Goal: Information Seeking & Learning: Learn about a topic

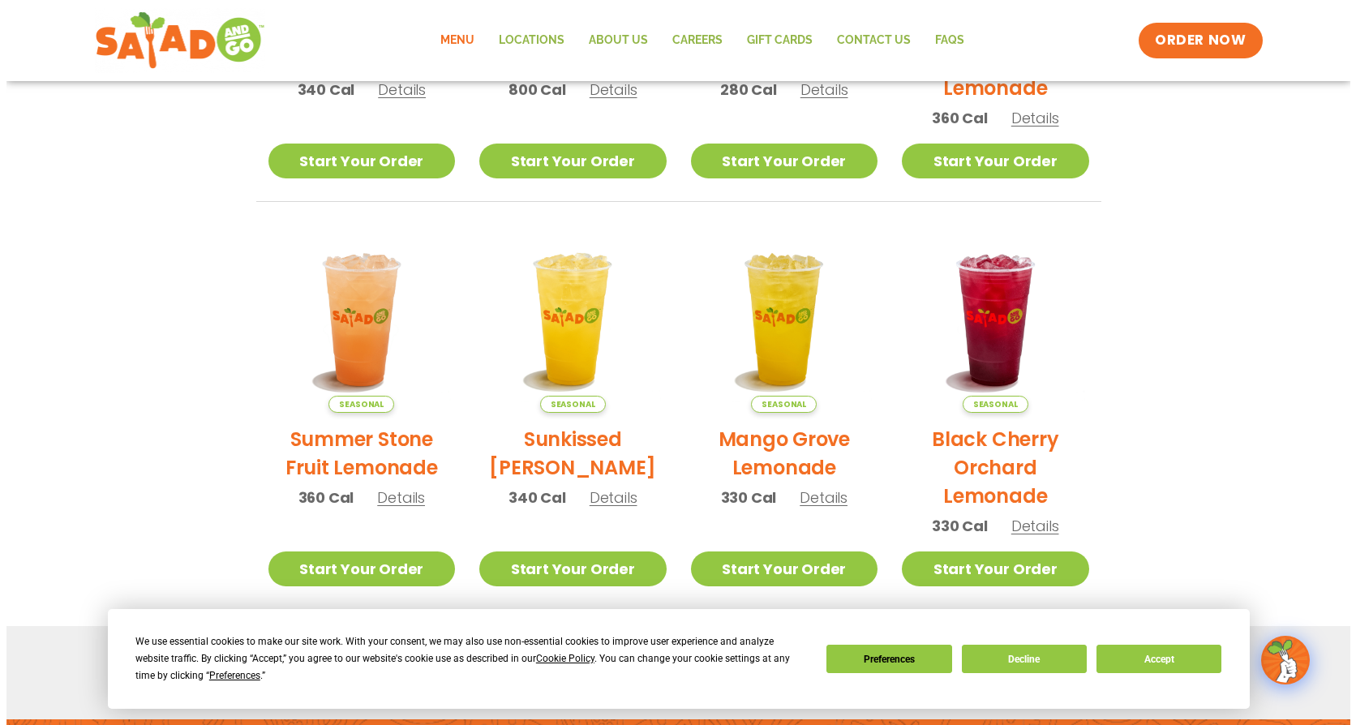
scroll to position [635, 0]
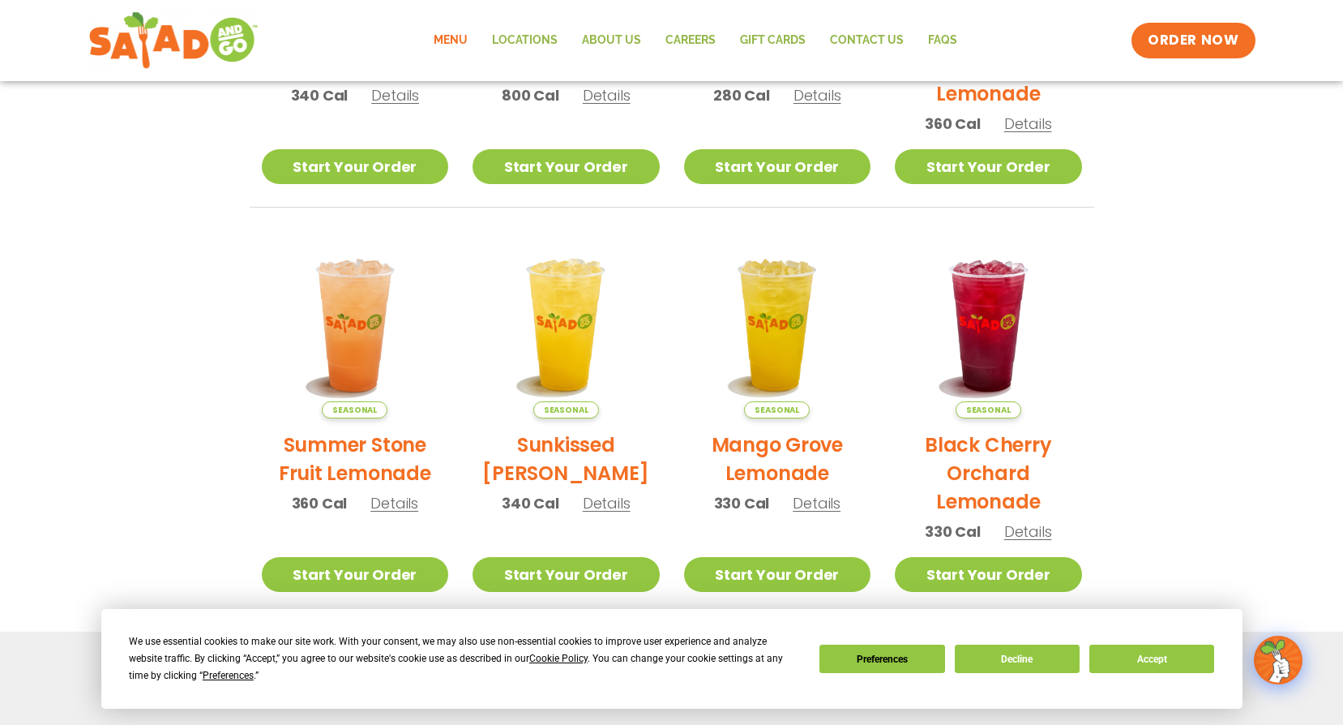
click at [391, 503] on span "Details" at bounding box center [395, 503] width 48 height 20
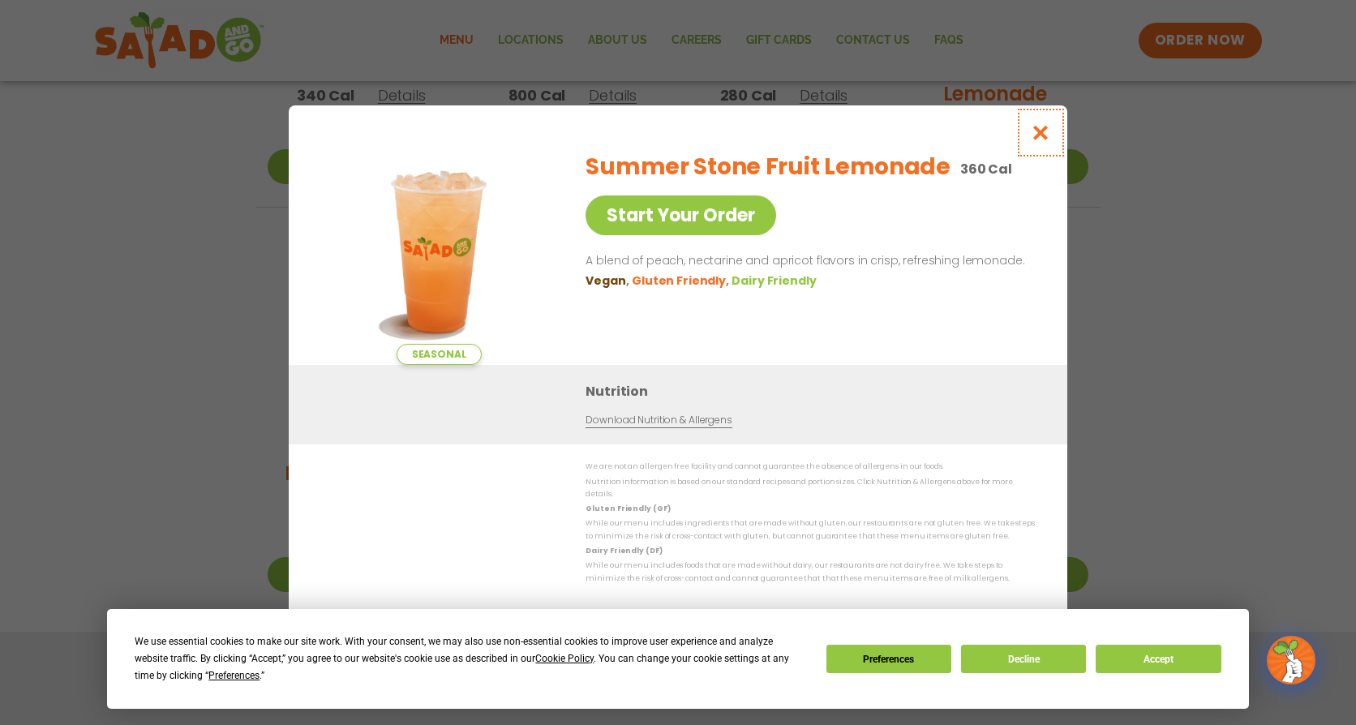
click at [1043, 136] on icon "Close modal" at bounding box center [1040, 132] width 20 height 17
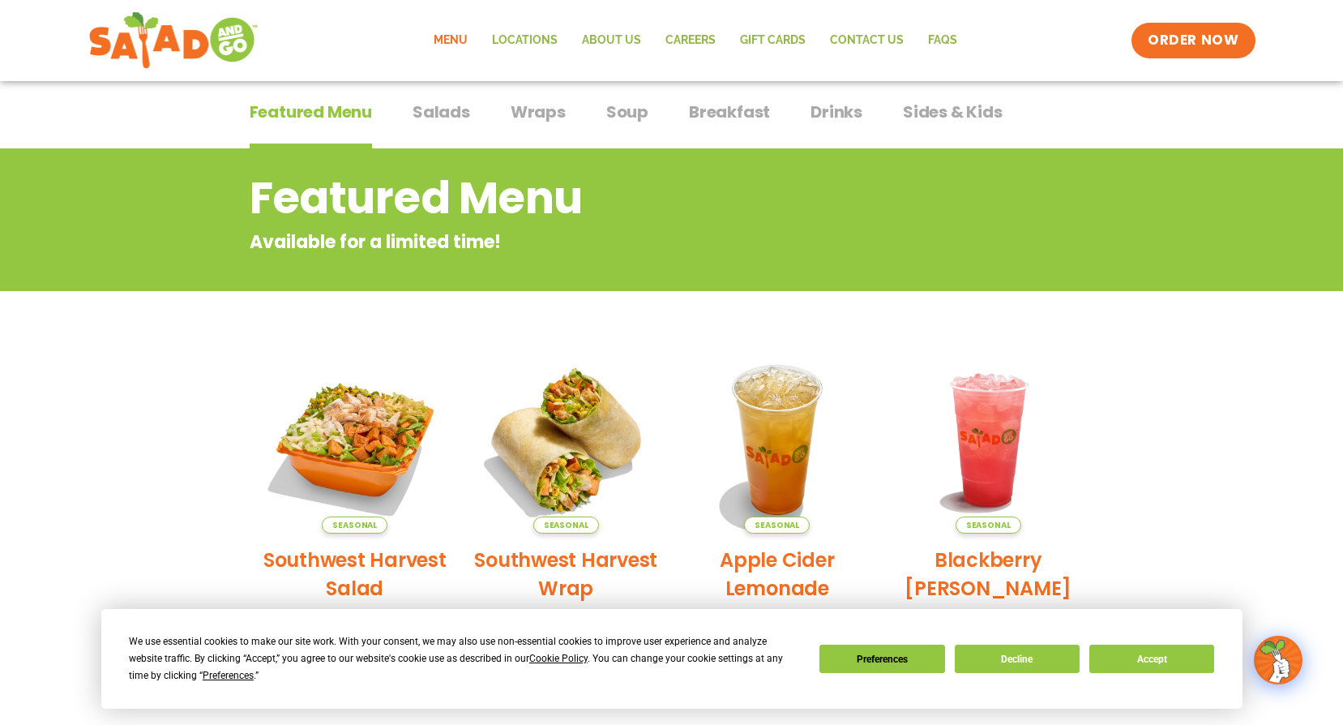
scroll to position [114, 0]
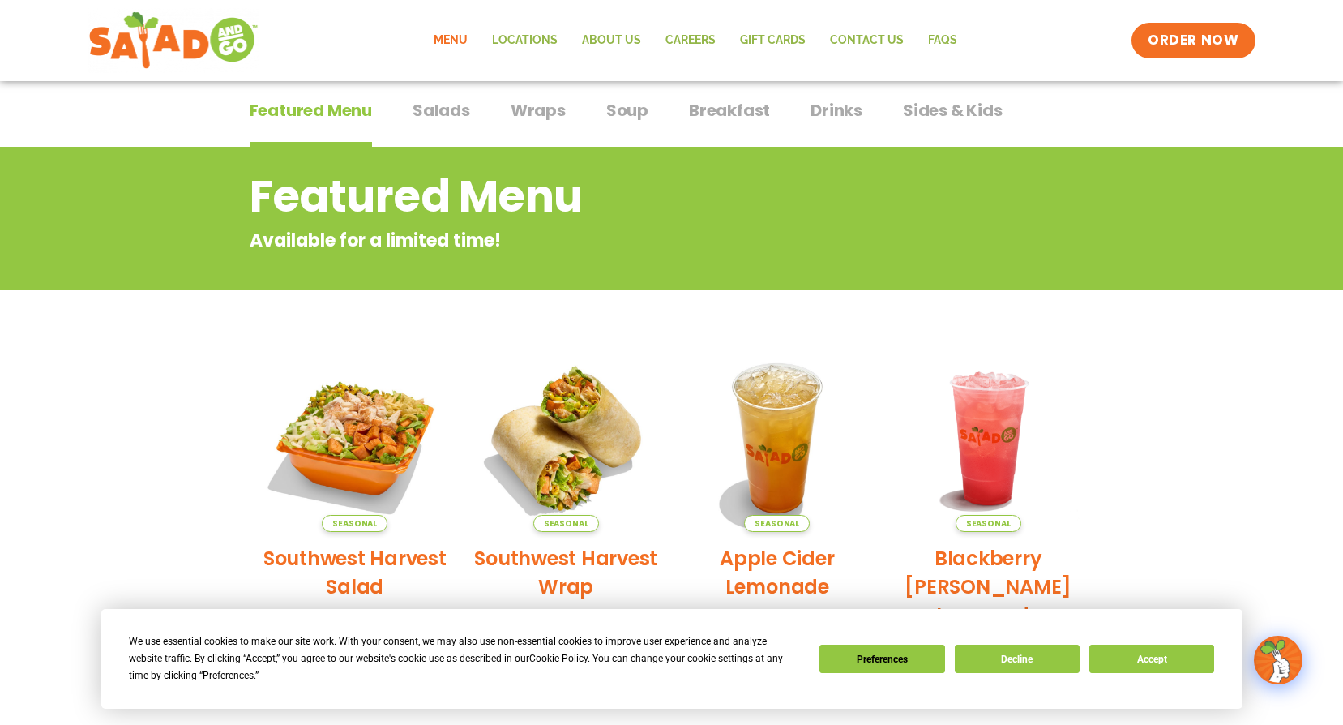
click at [439, 118] on span "Salads" at bounding box center [442, 110] width 58 height 24
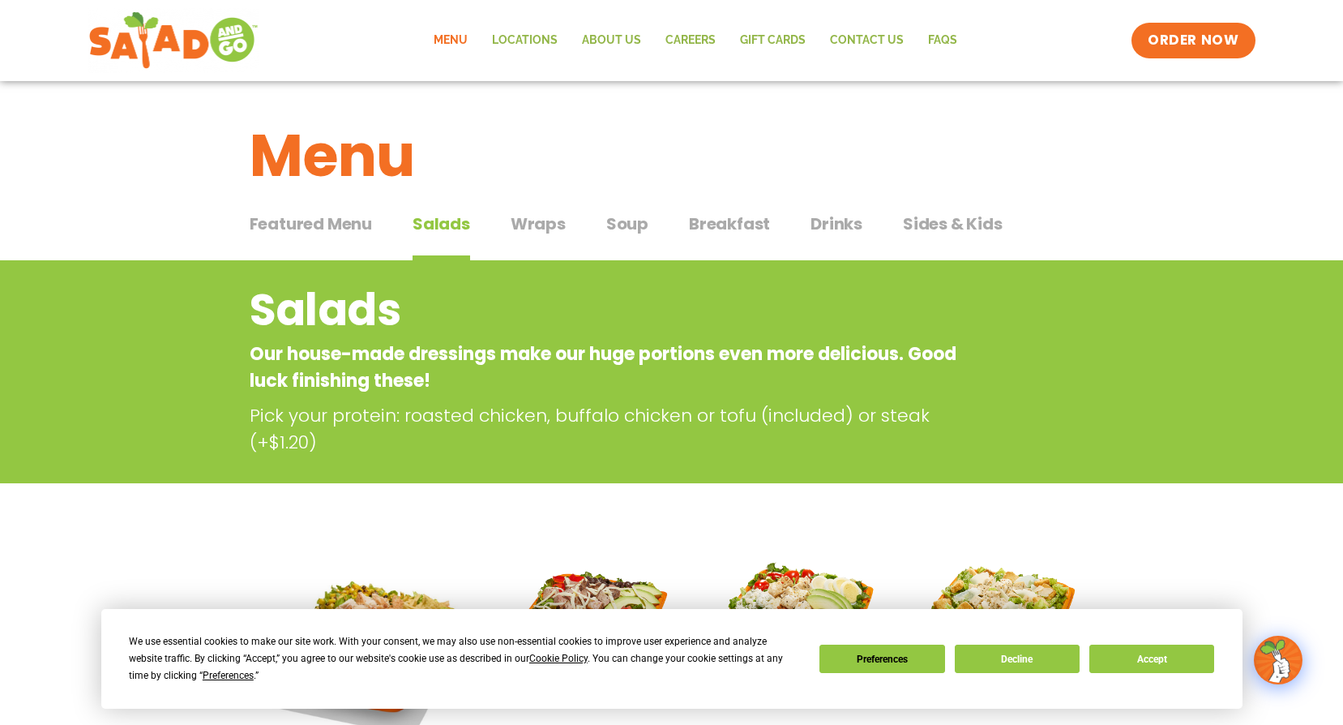
click at [529, 238] on button "Wraps Wraps" at bounding box center [538, 236] width 55 height 49
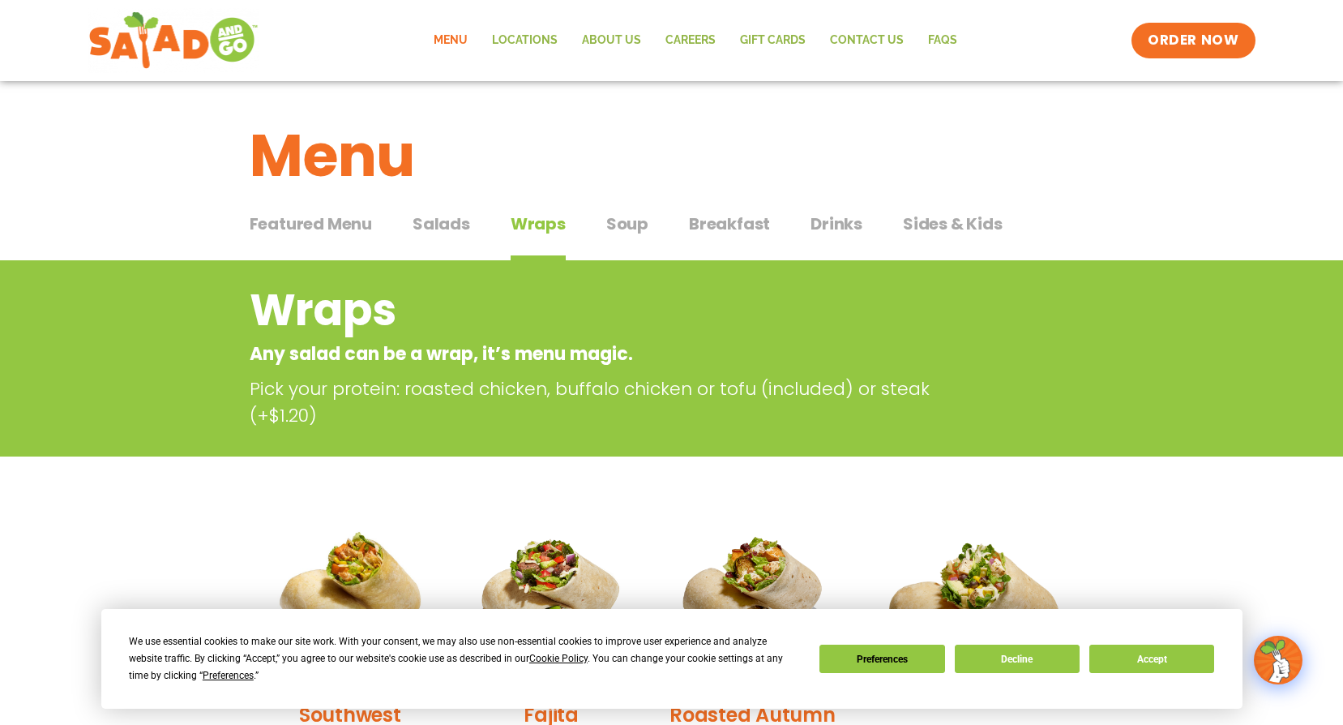
click at [627, 229] on span "Soup" at bounding box center [627, 224] width 42 height 24
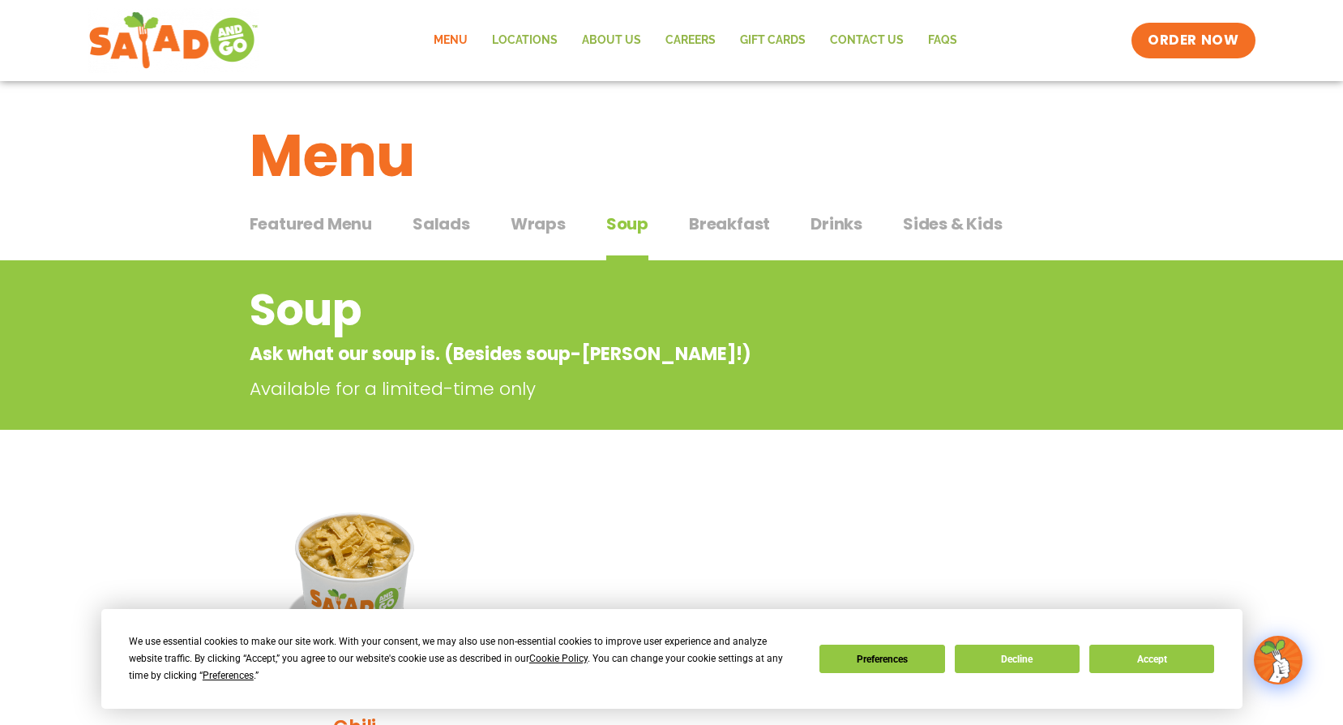
click at [690, 227] on span "Breakfast" at bounding box center [729, 224] width 81 height 24
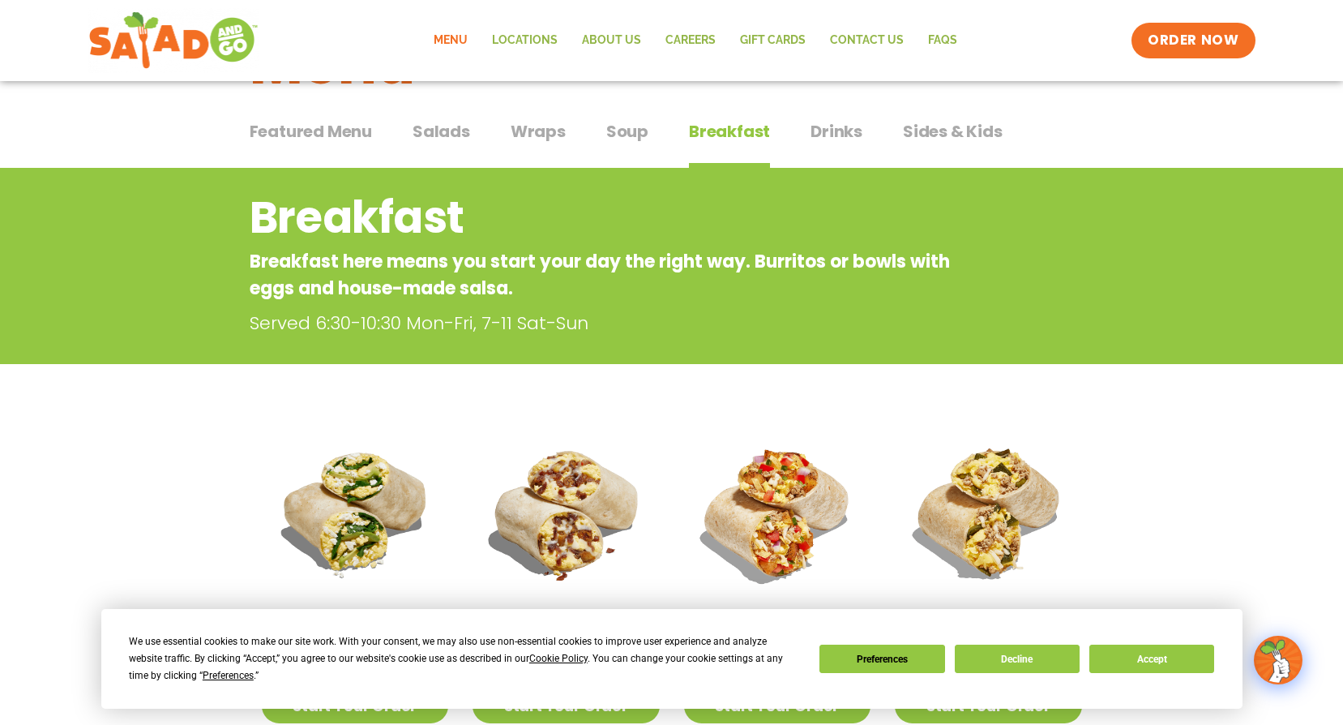
scroll to position [81, 0]
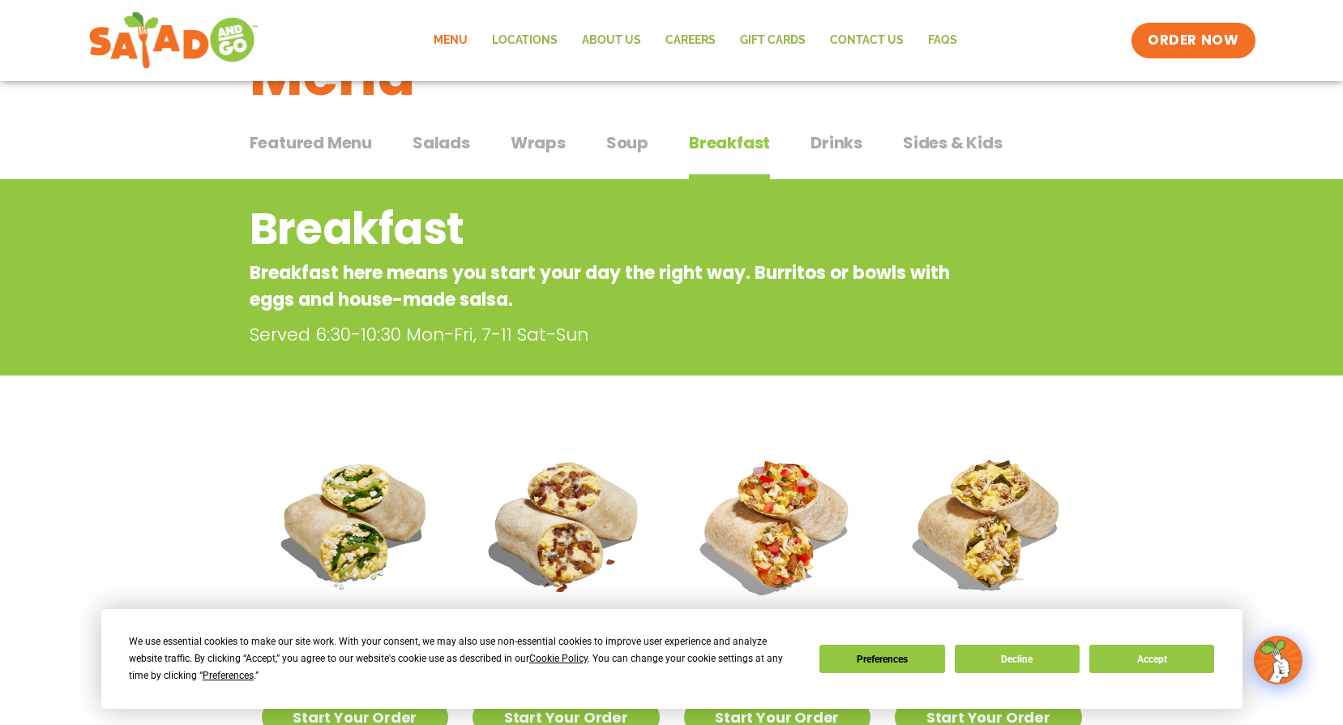
click at [992, 138] on span "Sides & Kids" at bounding box center [953, 143] width 100 height 24
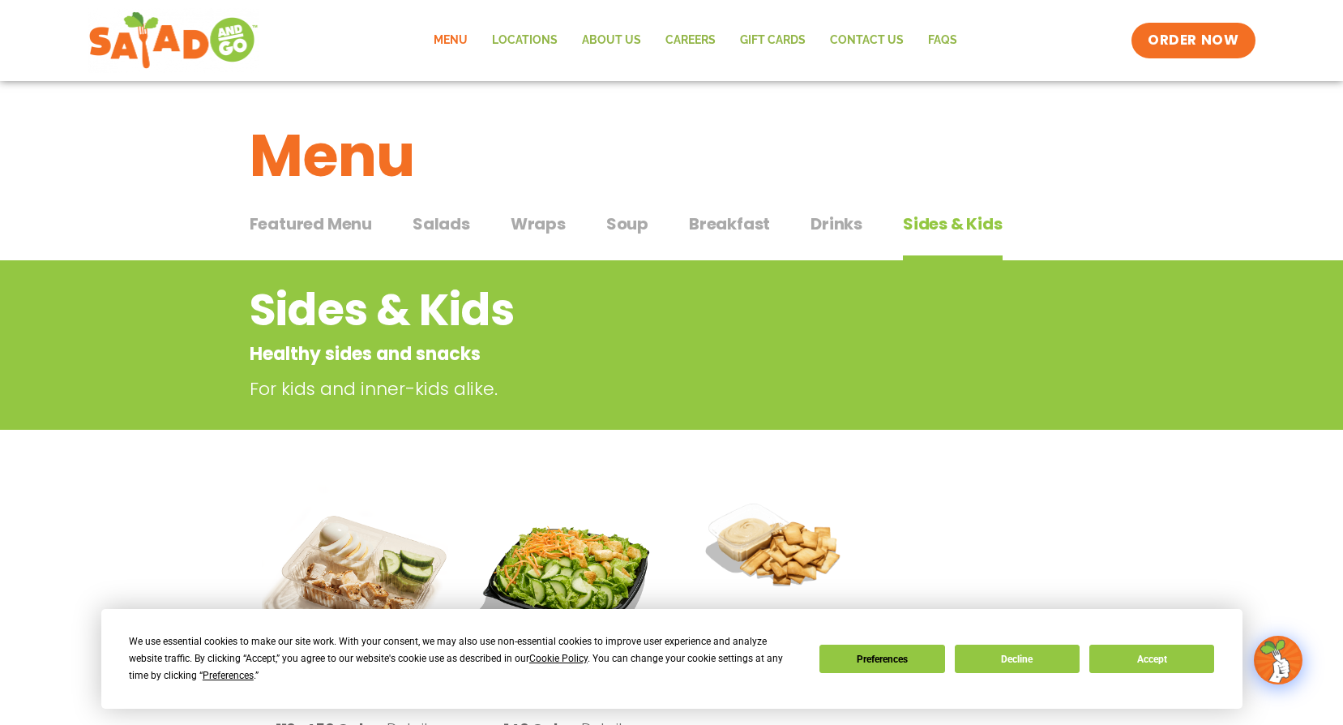
click at [835, 215] on span "Drinks" at bounding box center [837, 224] width 52 height 24
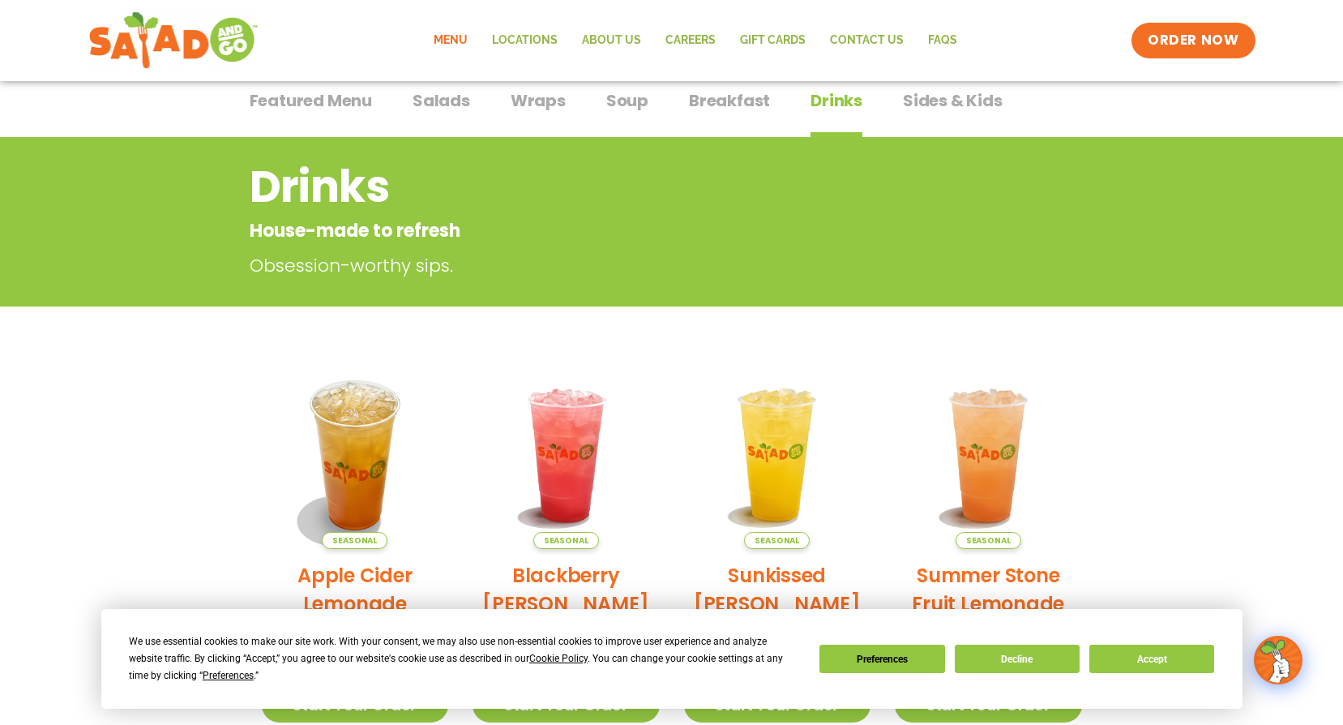
scroll to position [162, 0]
